Goal: Task Accomplishment & Management: Manage account settings

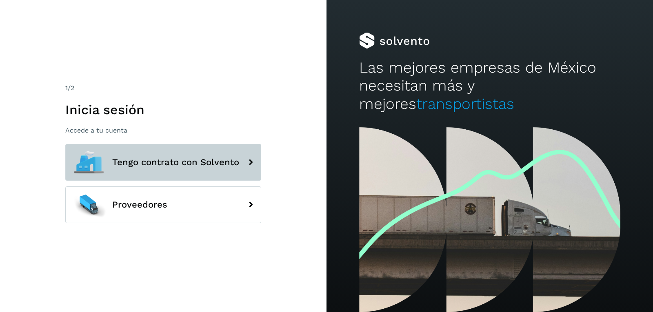
click at [140, 167] on span "Tengo contrato con Solvento" at bounding box center [175, 163] width 127 height 10
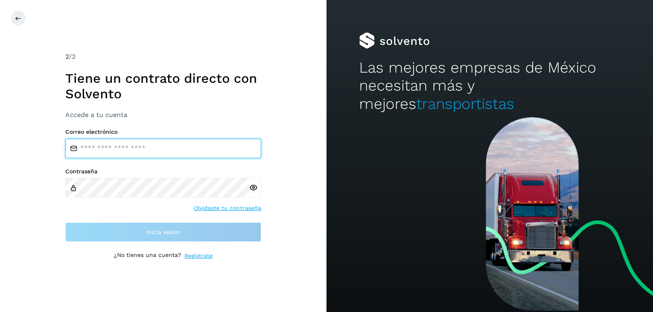
type input "**********"
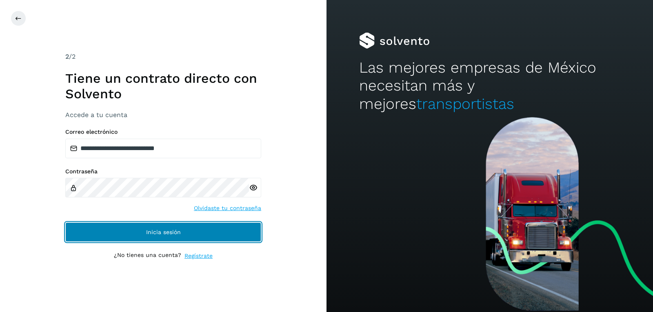
click at [124, 232] on button "Inicia sesión" at bounding box center [163, 233] width 196 height 20
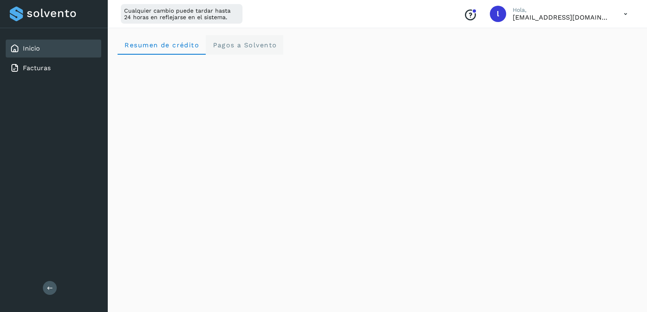
click at [249, 41] on span "Pagos a Solvento" at bounding box center [244, 45] width 65 height 8
click at [627, 11] on icon at bounding box center [625, 14] width 17 height 17
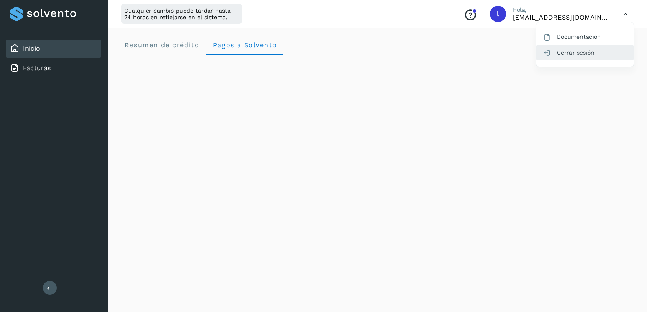
click at [589, 48] on div "Cerrar sesión" at bounding box center [585, 53] width 97 height 16
